Goal: Information Seeking & Learning: Check status

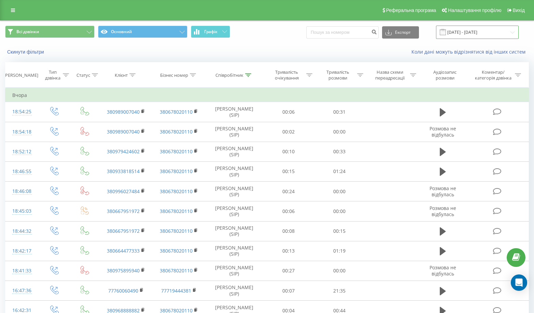
click at [482, 31] on input "[DATE] - [DATE]" at bounding box center [477, 32] width 83 height 13
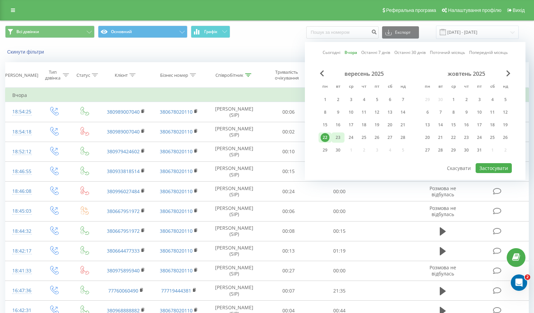
click at [338, 139] on div "23" at bounding box center [338, 137] width 9 height 9
click at [503, 165] on button "Застосувати" at bounding box center [494, 168] width 36 height 10
type input "[DATE] - [DATE]"
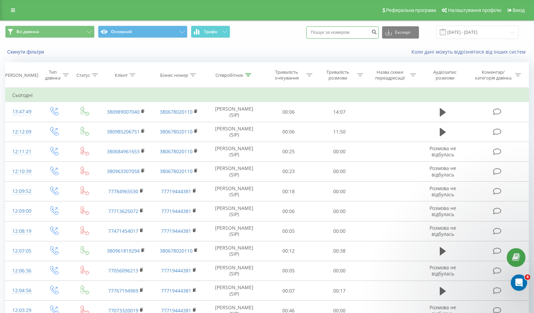
click at [342, 35] on input at bounding box center [342, 32] width 72 height 12
paste input "380985206751"
type input "380985206751"
click at [377, 31] on icon "submit" at bounding box center [374, 31] width 6 height 4
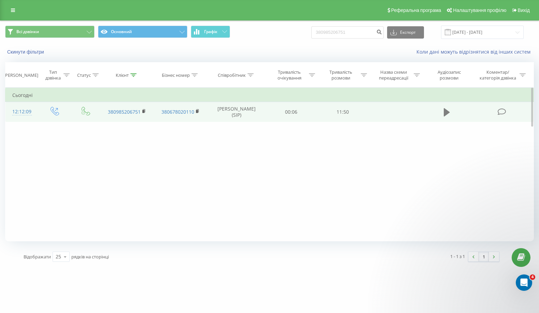
click at [444, 116] on button at bounding box center [447, 112] width 10 height 10
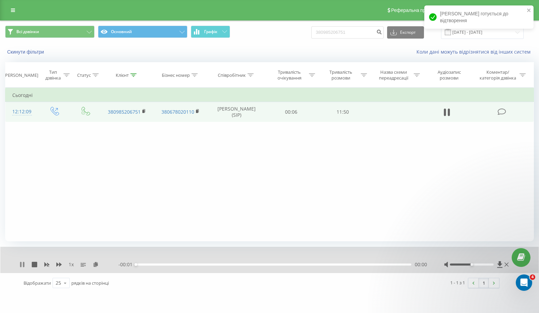
click at [24, 267] on icon at bounding box center [23, 264] width 1 height 5
click at [501, 263] on icon at bounding box center [500, 264] width 5 height 6
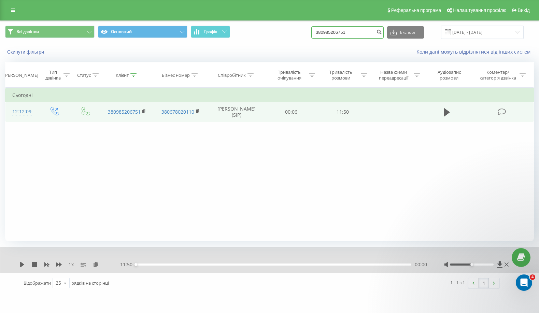
drag, startPoint x: 331, startPoint y: 31, endPoint x: 298, endPoint y: 35, distance: 33.0
click at [298, 35] on div "Всі дзвінки Основний Графік 380985206751 Експорт .csv .xls .xlsx 23.06.2025 - 2…" at bounding box center [269, 32] width 529 height 13
click at [382, 33] on icon "submit" at bounding box center [379, 31] width 6 height 4
click at [382, 29] on icon "submit" at bounding box center [379, 31] width 6 height 4
click at [382, 30] on icon "submit" at bounding box center [379, 31] width 6 height 4
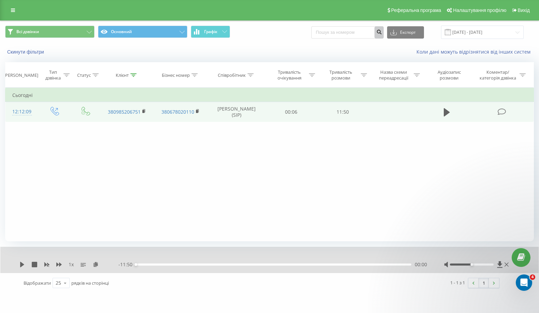
click at [382, 30] on icon "submit" at bounding box center [379, 31] width 6 height 4
click at [9, 9] on link at bounding box center [13, 10] width 12 height 10
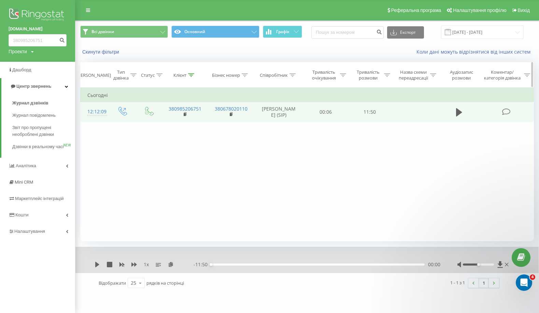
click at [194, 74] on icon at bounding box center [191, 74] width 6 height 3
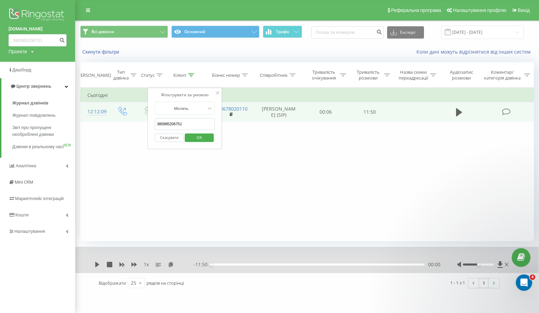
drag, startPoint x: 194, startPoint y: 125, endPoint x: 149, endPoint y: 124, distance: 44.8
click at [148, 124] on div "Фільтрувати за умовою Містить 380985206751 Скасувати OK" at bounding box center [185, 118] width 74 height 61
click at [195, 140] on span "OK" at bounding box center [199, 137] width 19 height 11
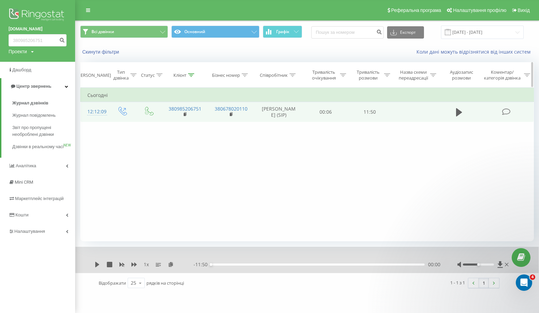
click at [191, 76] on icon at bounding box center [191, 74] width 6 height 3
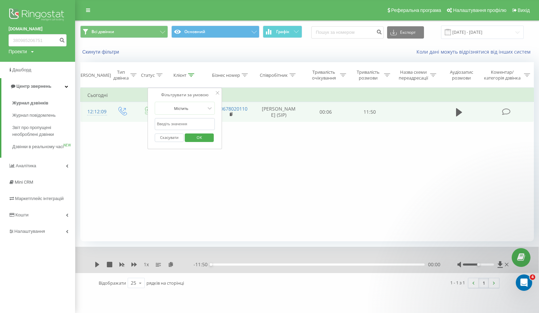
click at [177, 138] on button "Скасувати" at bounding box center [169, 138] width 29 height 9
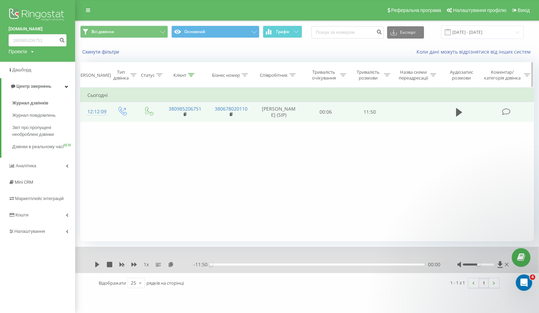
click at [190, 75] on icon at bounding box center [192, 74] width 6 height 3
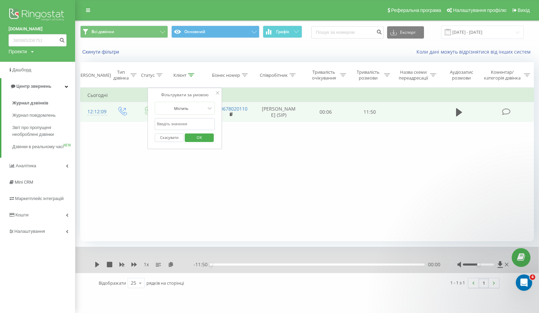
click at [172, 137] on button "Скасувати" at bounding box center [169, 138] width 29 height 9
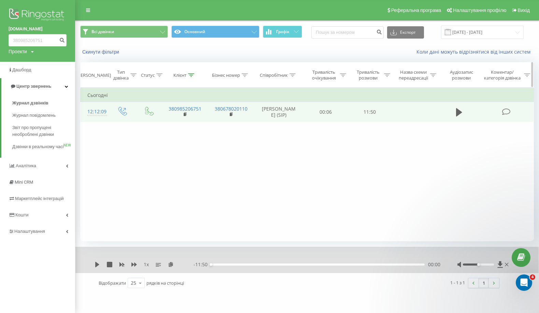
click at [188, 76] on div "Клієнт" at bounding box center [184, 75] width 21 height 6
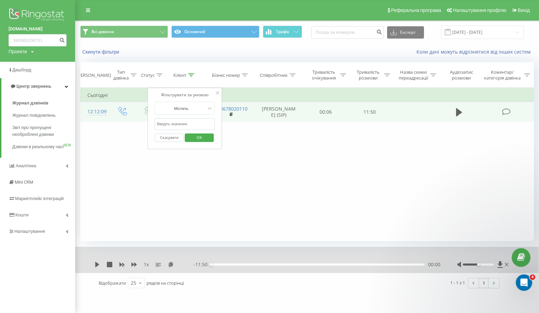
drag, startPoint x: 189, startPoint y: 125, endPoint x: 160, endPoint y: 125, distance: 29.7
click at [160, 125] on input "text" at bounding box center [185, 124] width 60 height 12
type input "3"
click at [202, 138] on span "OK" at bounding box center [199, 137] width 19 height 11
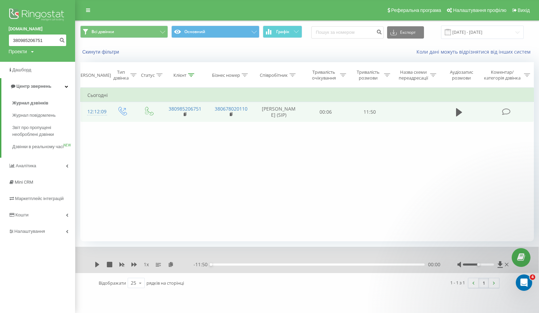
drag, startPoint x: 43, startPoint y: 37, endPoint x: 6, endPoint y: 37, distance: 36.9
click at [6, 37] on div "http.com.ua 380985206751 Проекти http.com.ua" at bounding box center [37, 31] width 75 height 62
click at [61, 41] on icon "submit" at bounding box center [62, 39] width 6 height 4
click at [382, 31] on icon "submit" at bounding box center [379, 31] width 6 height 4
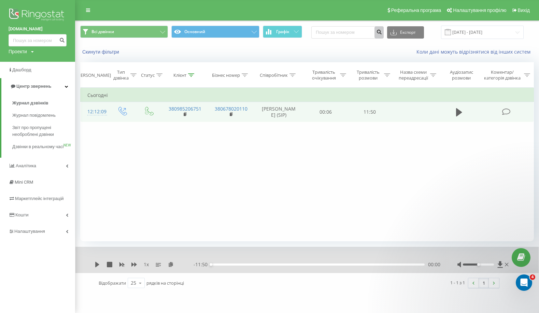
click at [382, 32] on icon "submit" at bounding box center [379, 31] width 6 height 4
click at [84, 10] on link at bounding box center [88, 10] width 12 height 10
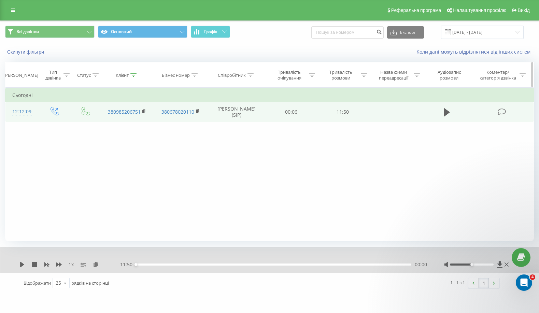
click at [130, 73] on div "Клієнт" at bounding box center [126, 75] width 21 height 6
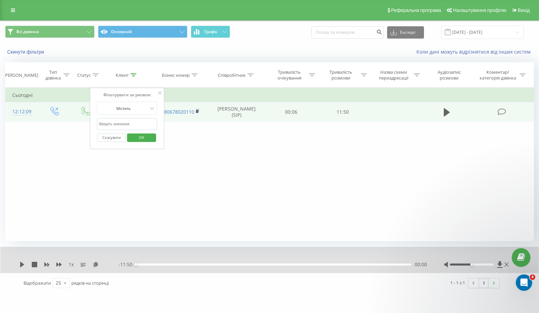
click at [141, 138] on span "OK" at bounding box center [141, 137] width 19 height 11
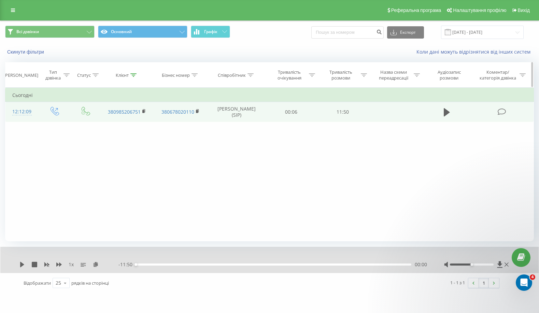
click at [134, 75] on icon at bounding box center [134, 74] width 6 height 3
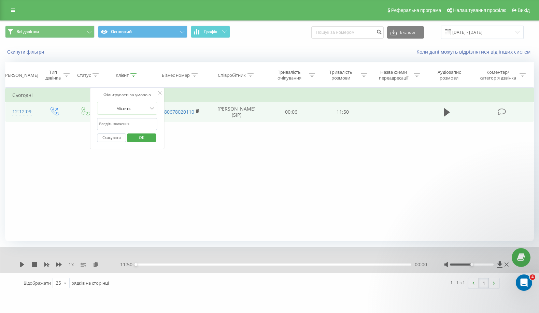
click at [123, 119] on input "text" at bounding box center [127, 124] width 60 height 12
click at [250, 73] on icon at bounding box center [251, 74] width 6 height 3
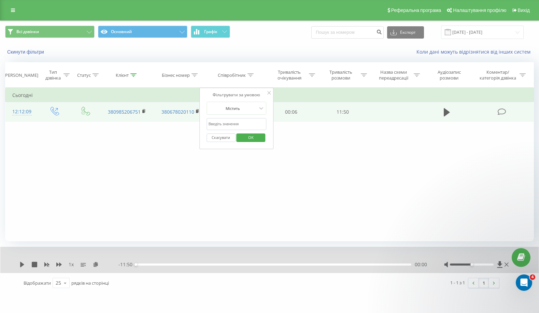
click at [247, 124] on input "text" at bounding box center [237, 124] width 60 height 12
type input "[PERSON_NAME]"
click at [252, 138] on span "OK" at bounding box center [251, 137] width 19 height 11
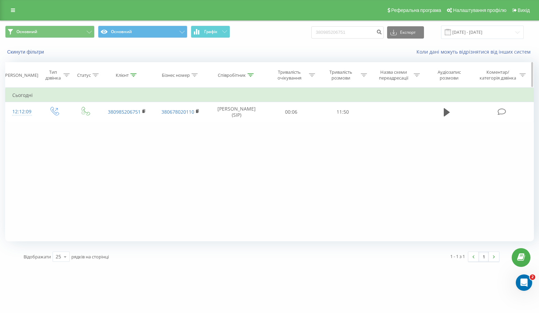
click at [134, 74] on icon at bounding box center [134, 74] width 6 height 3
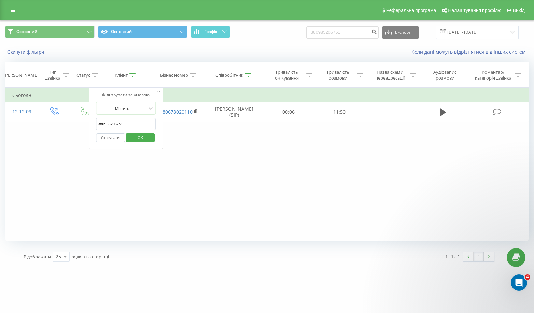
click at [160, 93] on icon at bounding box center [158, 92] width 3 height 3
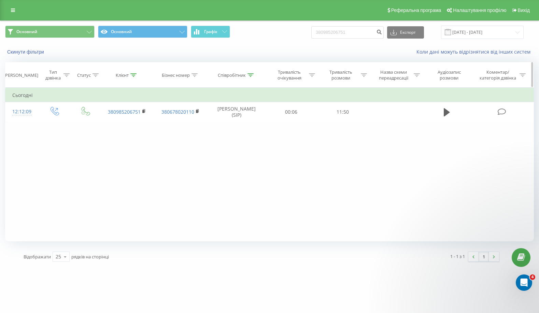
click at [133, 77] on icon at bounding box center [134, 74] width 6 height 3
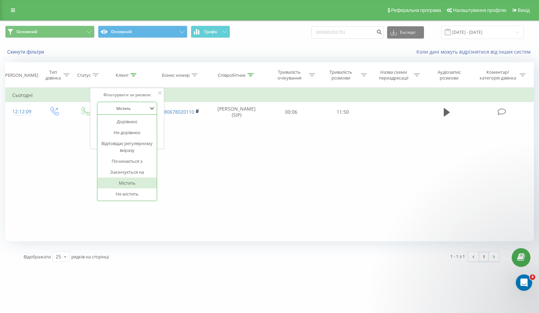
click at [132, 107] on div at bounding box center [123, 108] width 49 height 6
click at [190, 189] on div "Фільтрувати за умовою Дорівнює Введіть значення Скасувати OK Фільтрувати за умо…" at bounding box center [269, 165] width 529 height 154
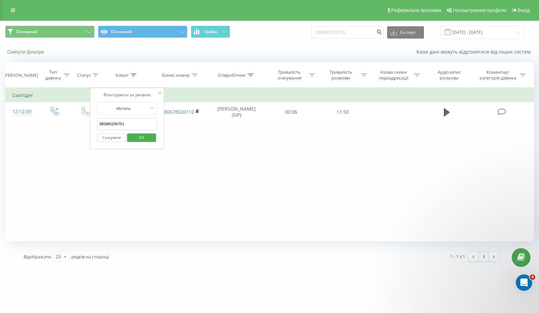
click at [26, 50] on button "Скинути фільтри" at bounding box center [26, 52] width 42 height 6
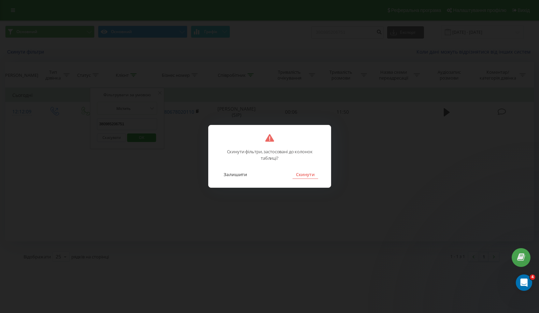
click at [313, 173] on button "Скинути" at bounding box center [306, 174] width 26 height 9
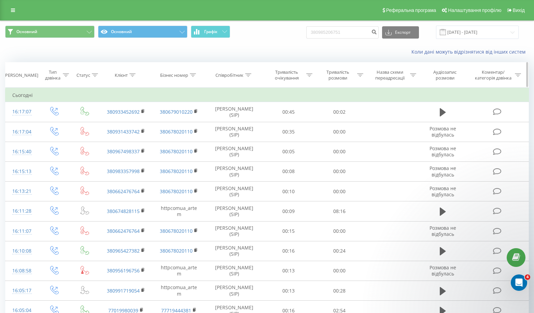
click at [246, 76] on icon at bounding box center [248, 74] width 6 height 3
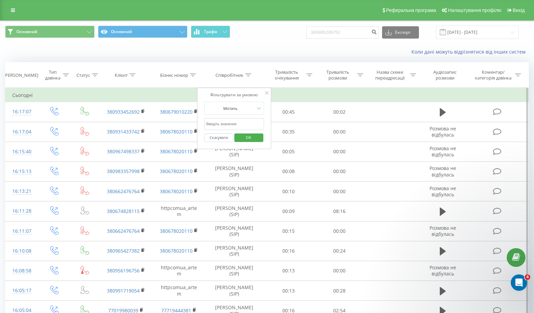
click at [230, 122] on input "text" at bounding box center [234, 124] width 60 height 12
type input "[PERSON_NAME]"
click at [256, 138] on span "OK" at bounding box center [248, 137] width 19 height 11
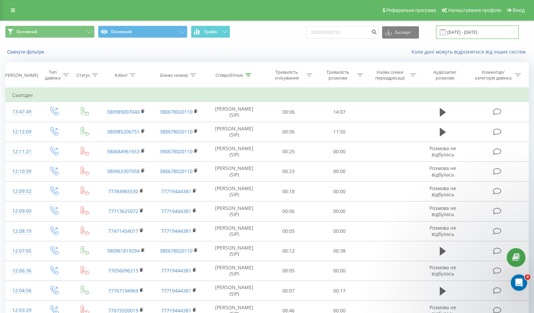
click at [495, 30] on input "[DATE] - [DATE]" at bounding box center [477, 32] width 83 height 13
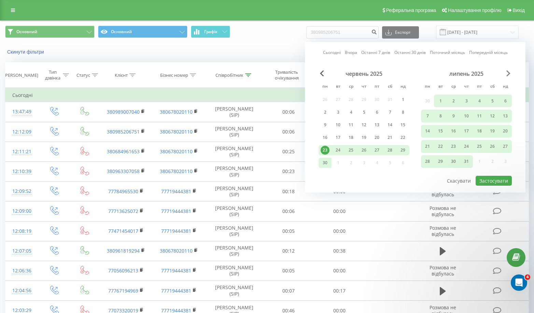
click at [509, 72] on span "Next Month" at bounding box center [509, 73] width 4 height 6
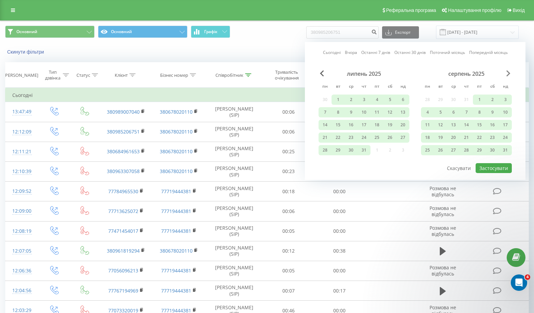
click at [509, 72] on span "Next Month" at bounding box center [509, 73] width 4 height 6
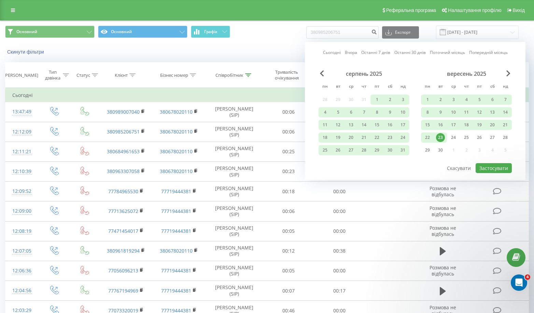
click at [444, 137] on div "23" at bounding box center [440, 137] width 9 height 9
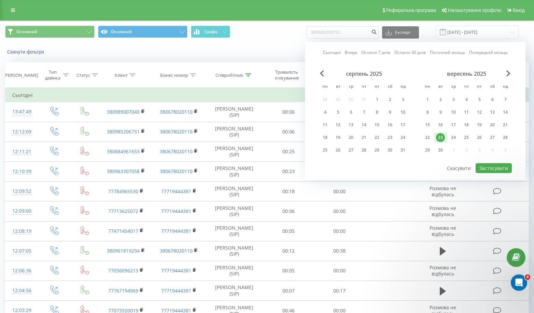
click at [444, 137] on div "23" at bounding box center [440, 137] width 9 height 9
click at [493, 167] on button "Застосувати" at bounding box center [494, 168] width 36 height 10
type input "[DATE] - [DATE]"
